Goal: Information Seeking & Learning: Learn about a topic

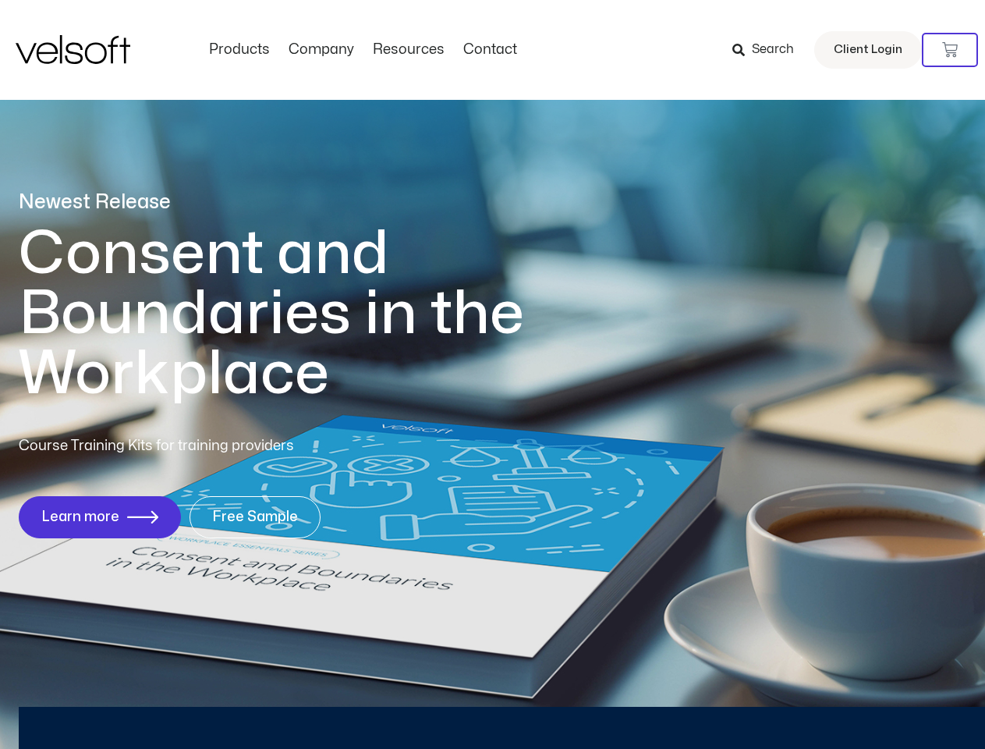
click at [492, 374] on h1 "Consent and Boundaries in the Workplace" at bounding box center [304, 314] width 570 height 180
click at [950, 50] on icon at bounding box center [950, 50] width 16 height 16
